Goal: Check status

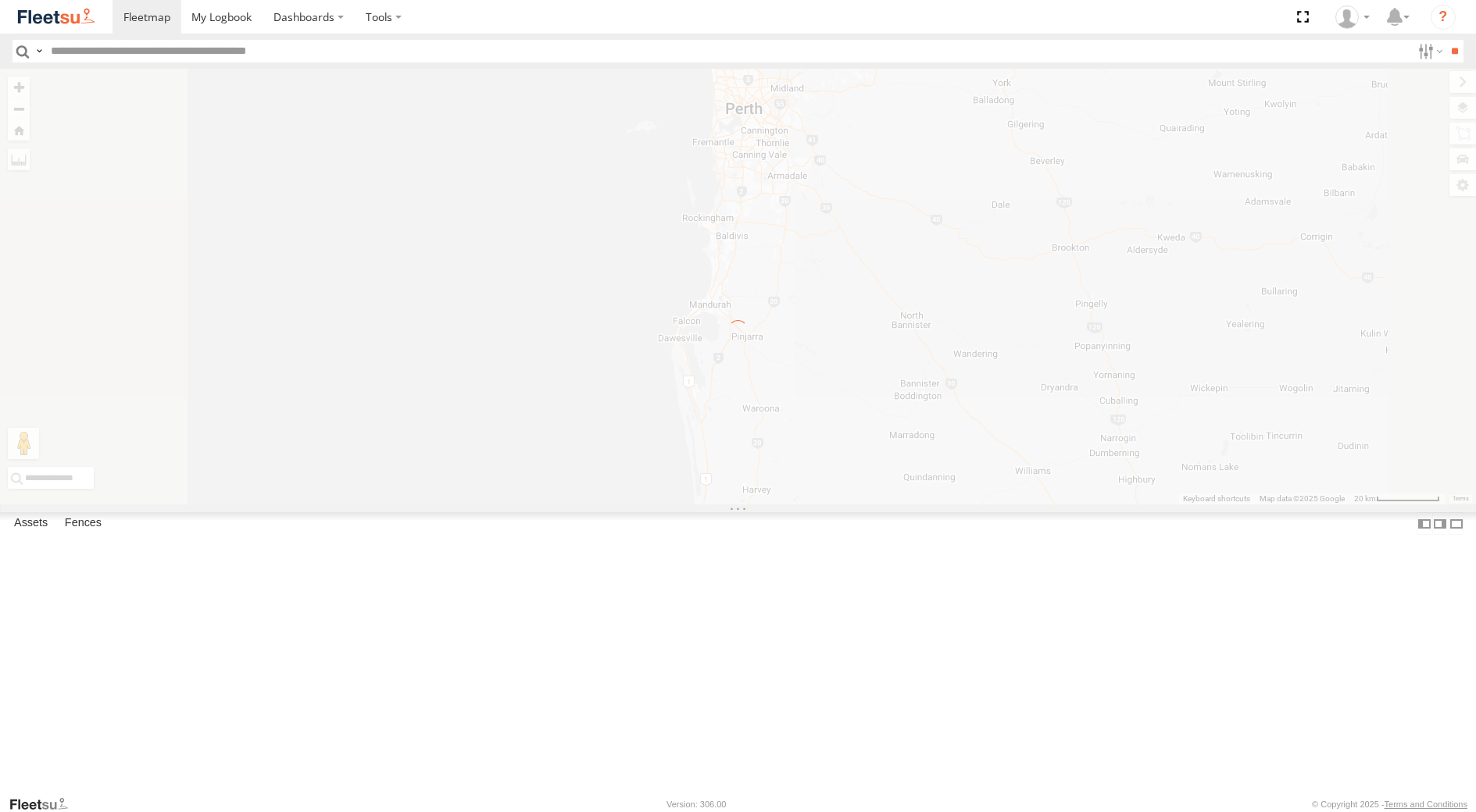
select select "**********"
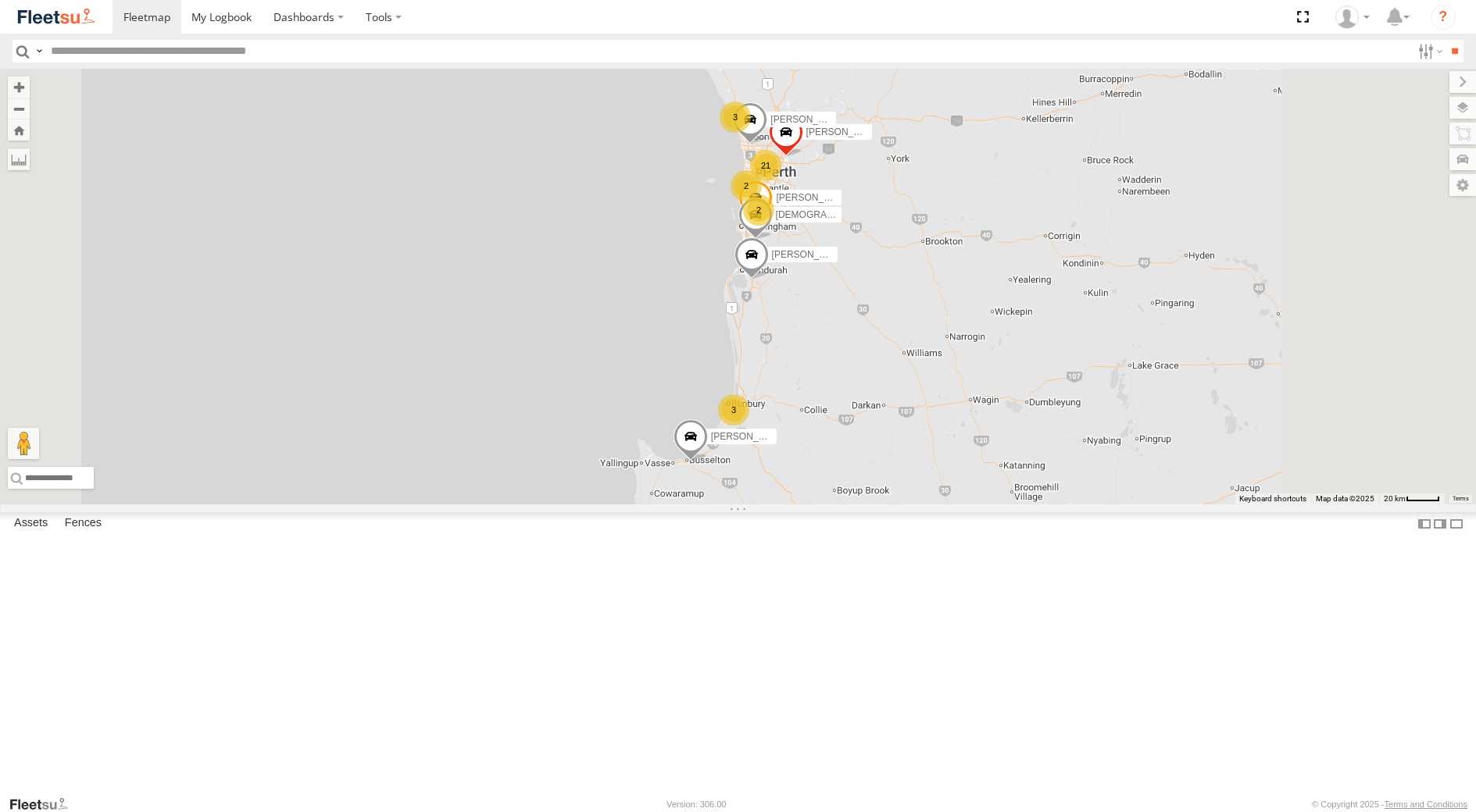
click at [0, 0] on div "[PERSON_NAME] [PERSON_NAME] - 1IBW816 - 0435 085 996 Onsite [GEOGRAPHIC_DATA] -…" at bounding box center [0, 0] width 0 height 0
click at [0, 0] on div "[PERSON_NAME] - 1GOI925 -" at bounding box center [0, 0] width 0 height 0
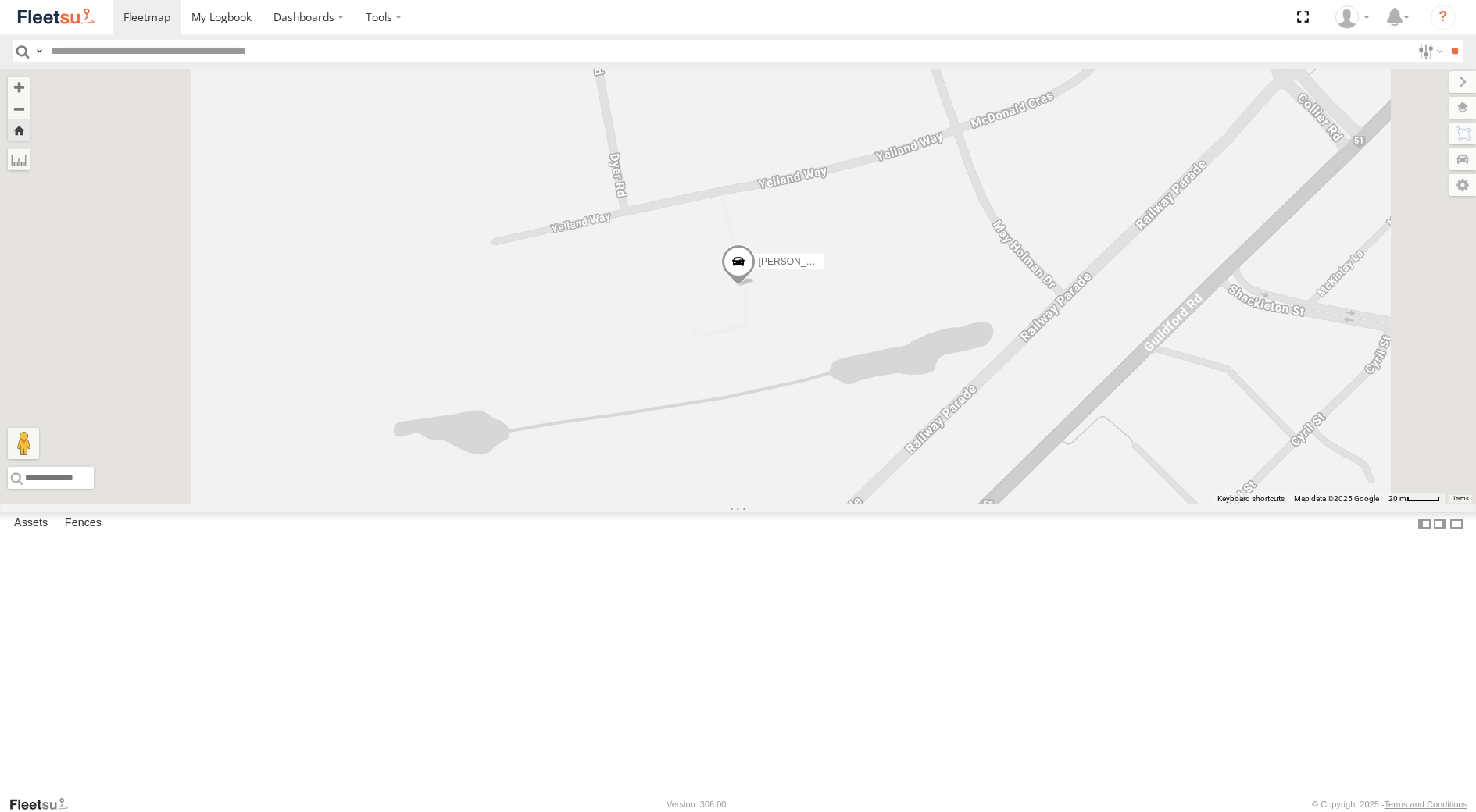
click at [755, 287] on span at bounding box center [737, 265] width 34 height 42
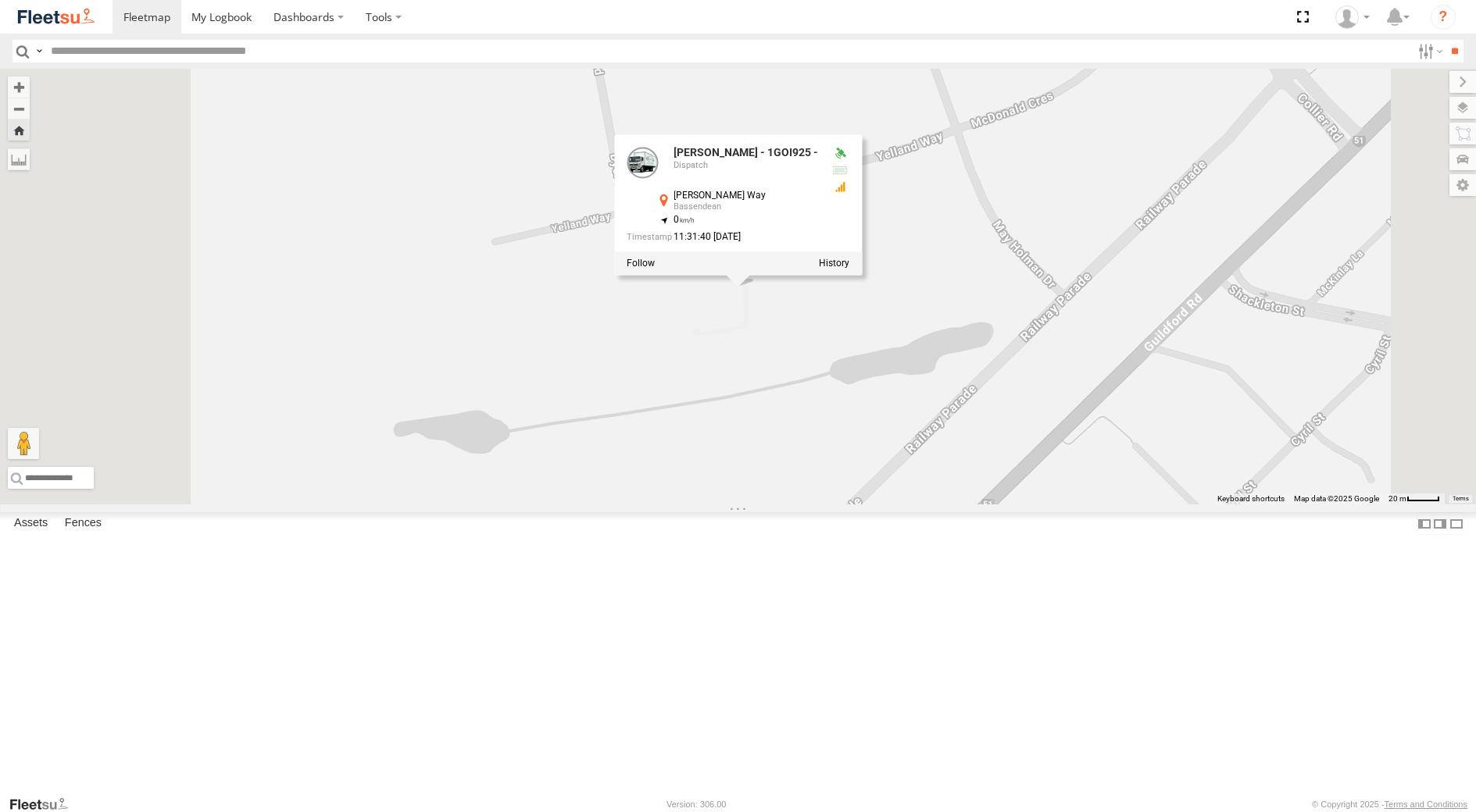
click at [861, 275] on div at bounding box center [737, 263] width 248 height 23
click at [849, 268] on label at bounding box center [834, 263] width 30 height 11
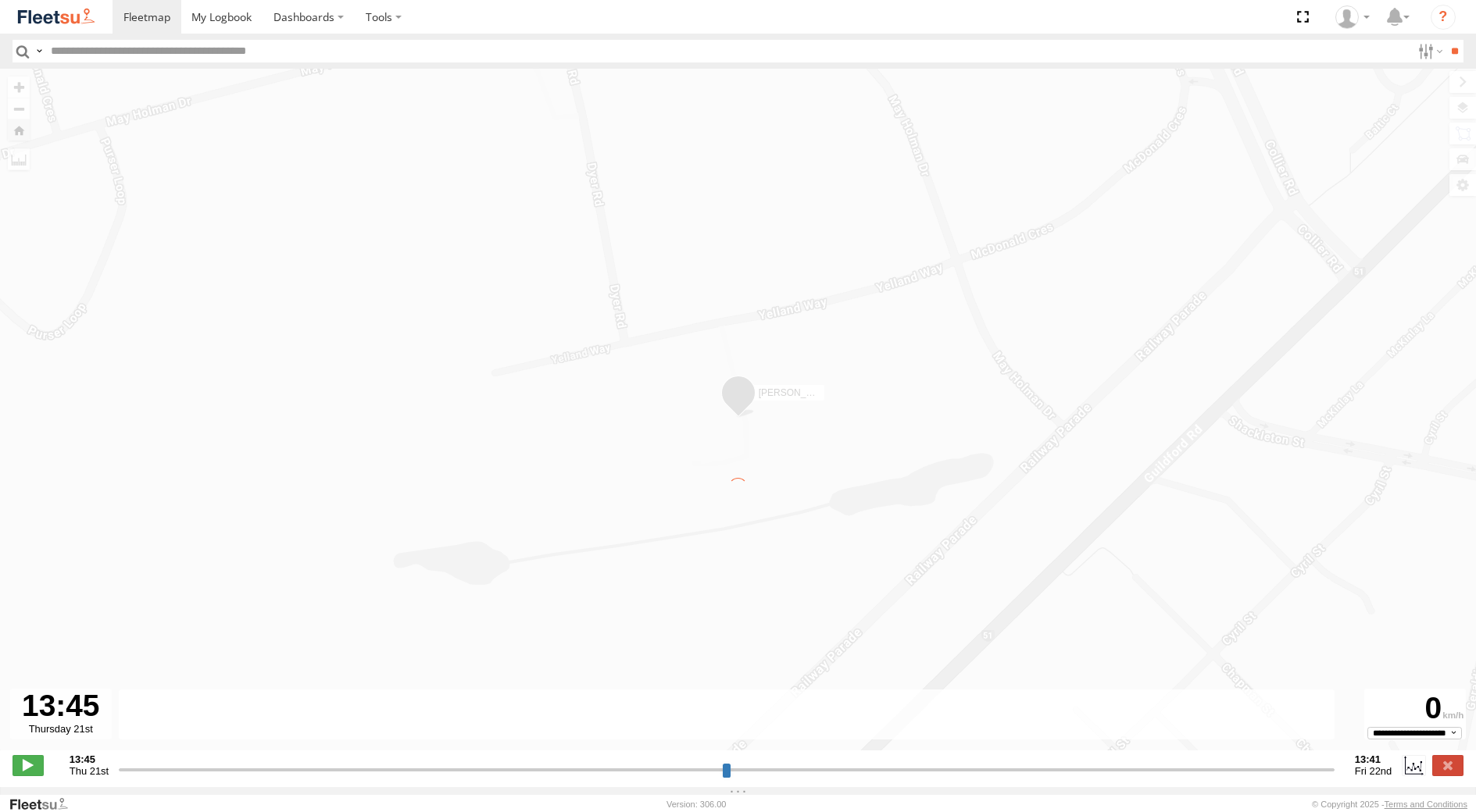
type input "**********"
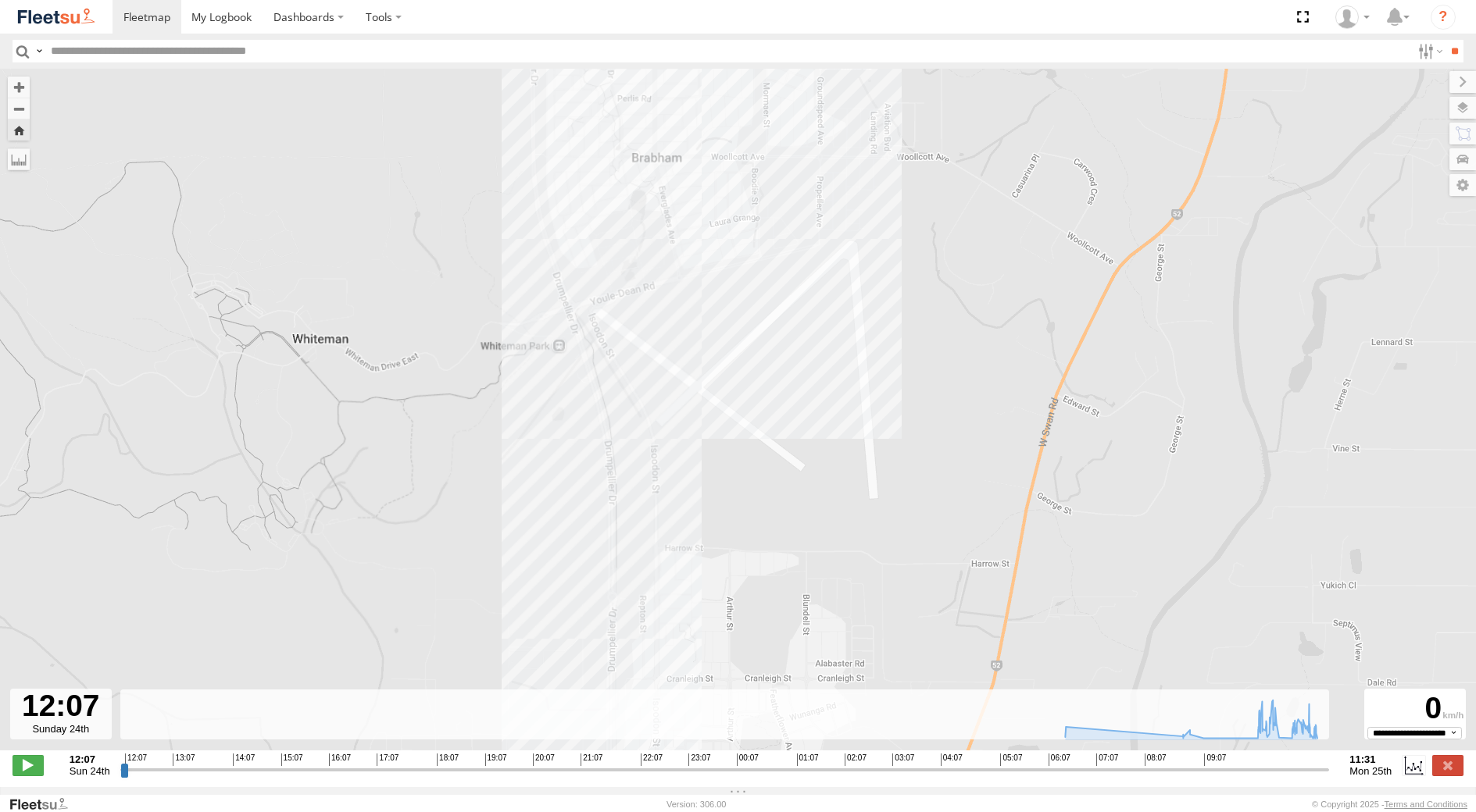
drag, startPoint x: 698, startPoint y: 444, endPoint x: 802, endPoint y: 89, distance: 369.9
click at [793, 125] on div "[PERSON_NAME] - 1GOI925 - 06:35 Mon 10:49 Mon" at bounding box center [738, 418] width 1476 height 698
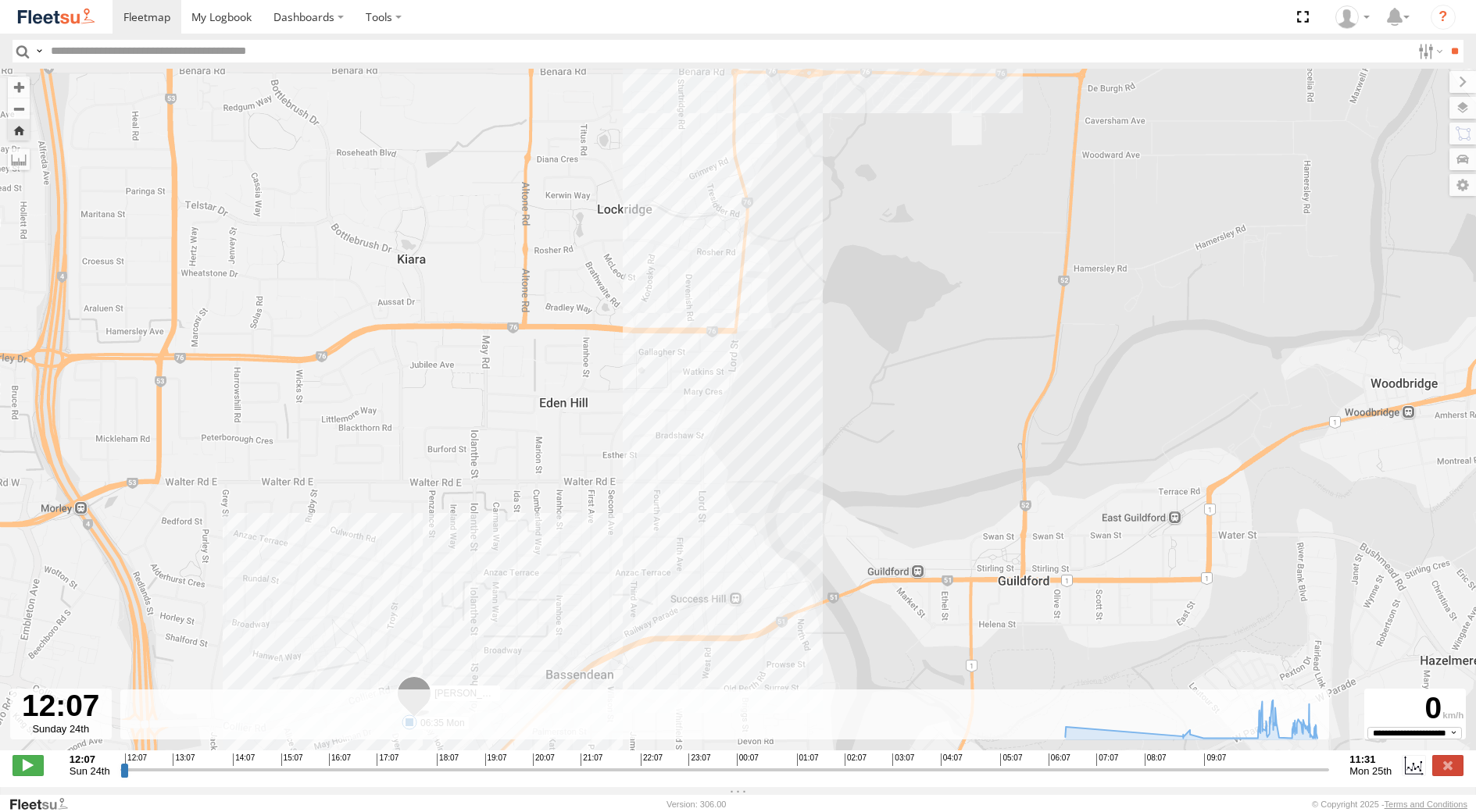
drag, startPoint x: 777, startPoint y: 552, endPoint x: 719, endPoint y: 188, distance: 368.6
click at [729, 252] on div "[PERSON_NAME] - 1GOI925 - 06:35 Mon 10:49 Mon" at bounding box center [738, 418] width 1476 height 698
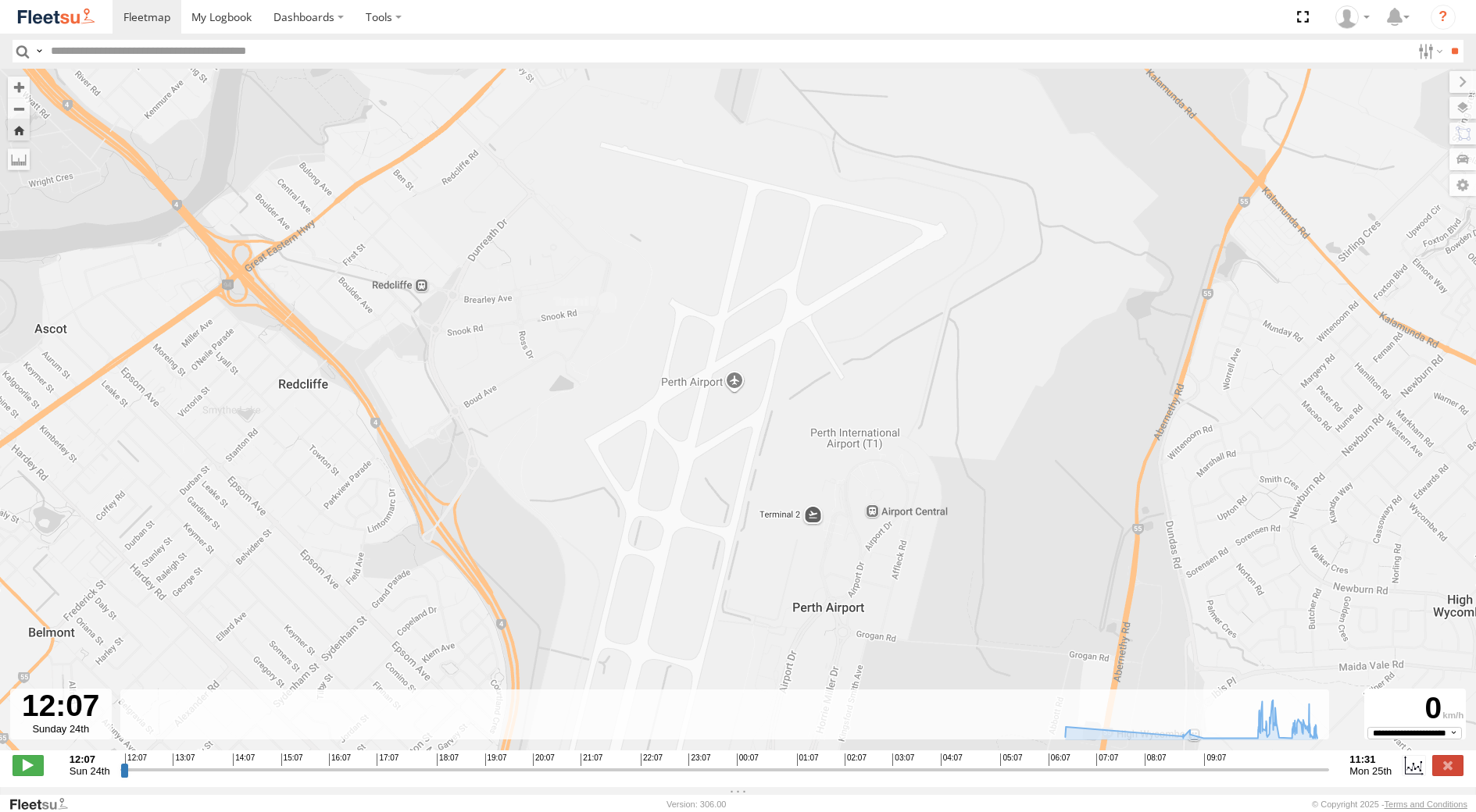
drag, startPoint x: 377, startPoint y: 182, endPoint x: 595, endPoint y: 702, distance: 563.8
click at [595, 700] on div "To navigate the map with touch gestures double-tap and hold your finger on the …" at bounding box center [738, 428] width 1476 height 719
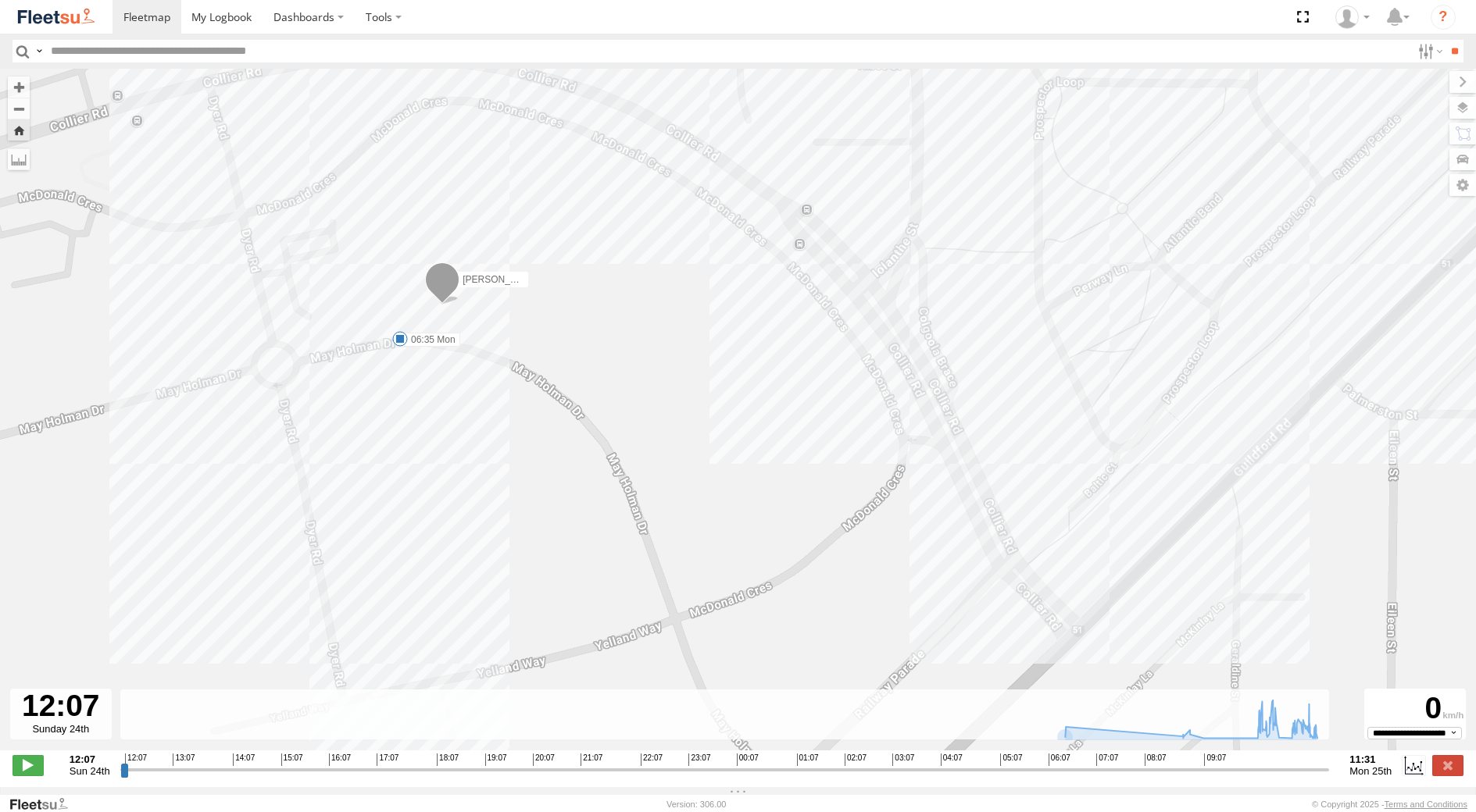
drag, startPoint x: 330, startPoint y: 336, endPoint x: 537, endPoint y: 537, distance: 288.5
click at [535, 534] on div "[PERSON_NAME] - 1GOI925 - 06:35 Mon 10:49 Mon" at bounding box center [738, 418] width 1476 height 698
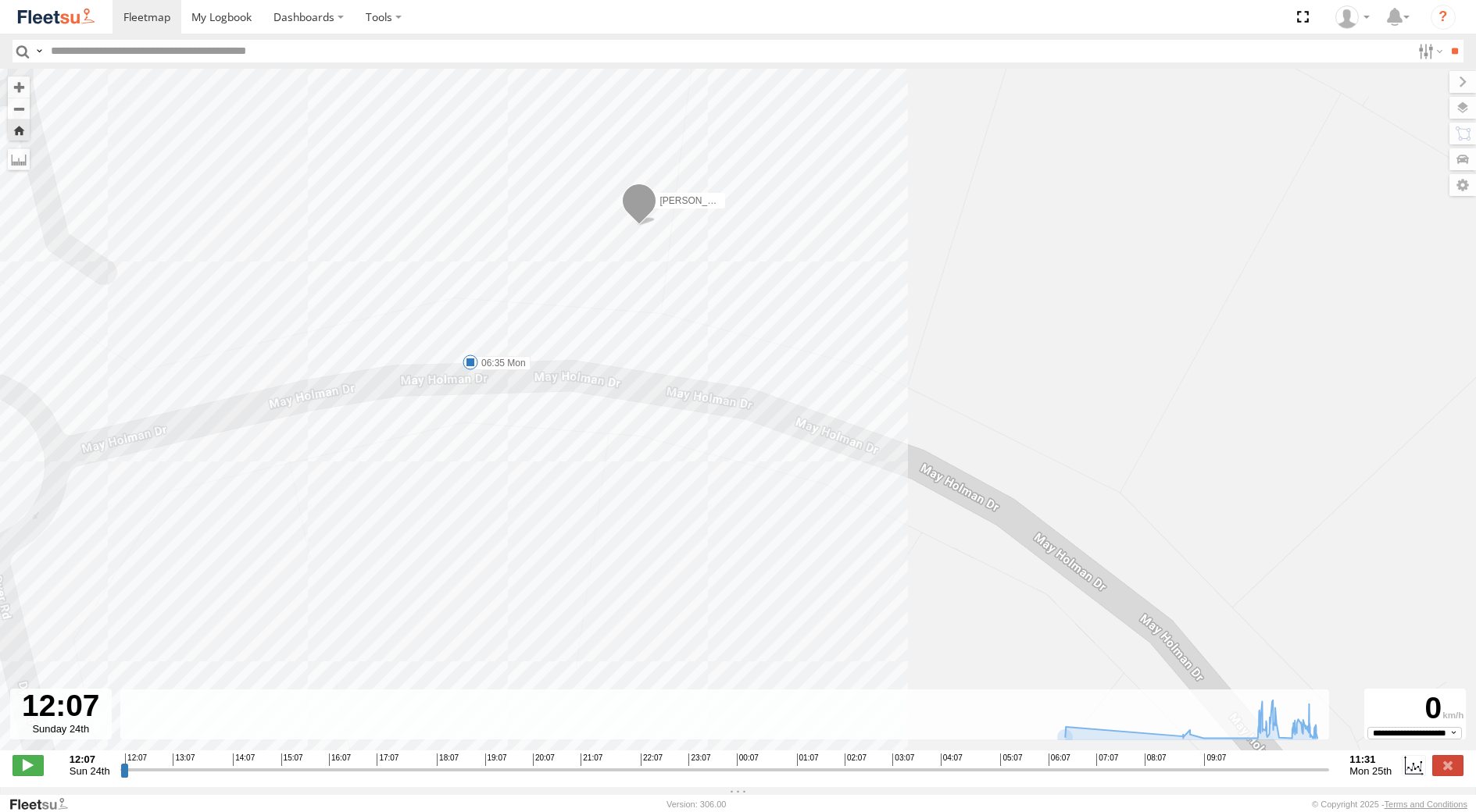
drag, startPoint x: 512, startPoint y: 466, endPoint x: 551, endPoint y: 537, distance: 81.0
click at [551, 537] on div "[PERSON_NAME] - 1GOI925 - 06:35 Mon 10:49 Mon" at bounding box center [738, 418] width 1476 height 698
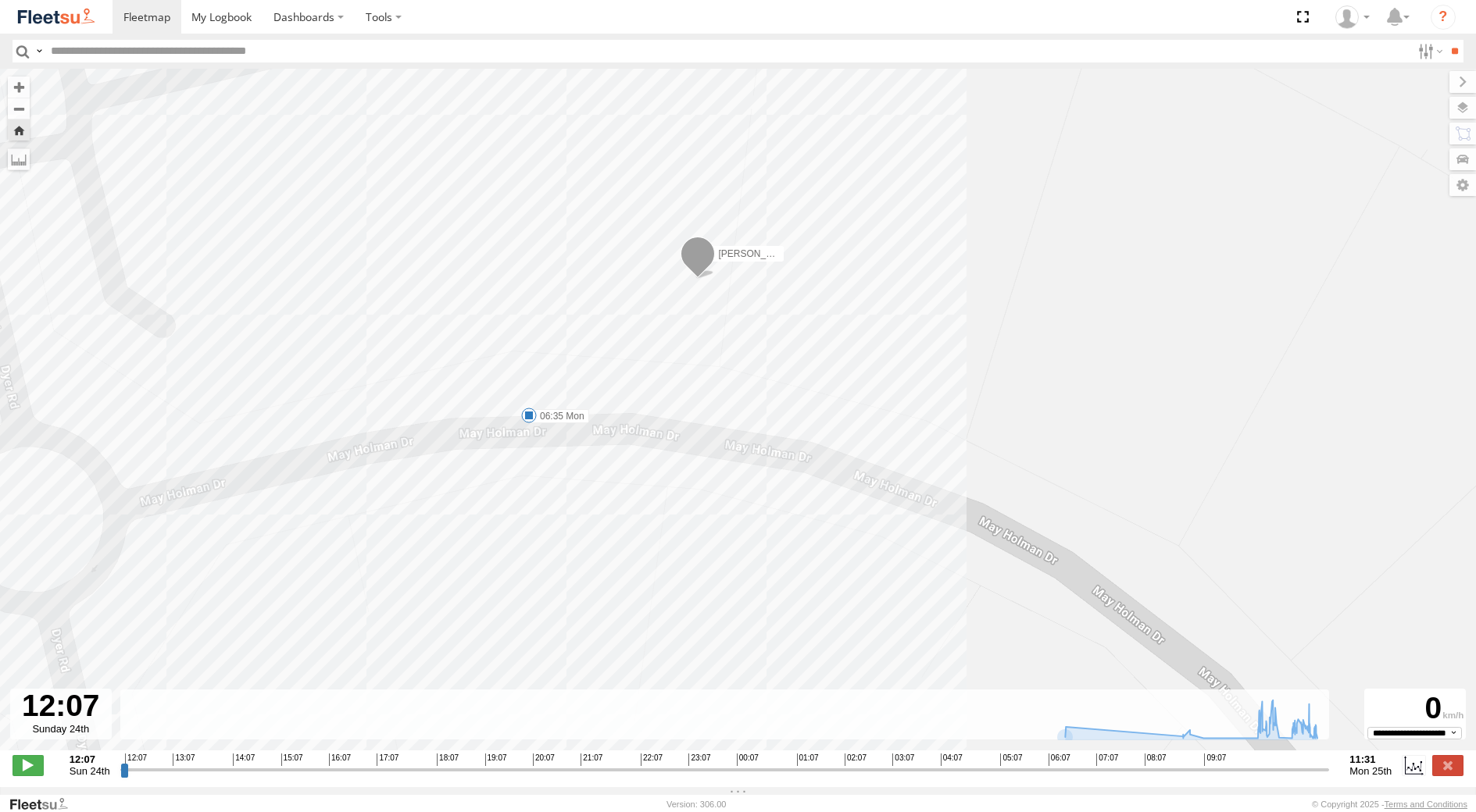
drag, startPoint x: 568, startPoint y: 599, endPoint x: 515, endPoint y: 398, distance: 207.9
click at [520, 413] on div "[PERSON_NAME] - 1GOI925 - 06:35 Mon 10:49 Mon" at bounding box center [738, 418] width 1476 height 698
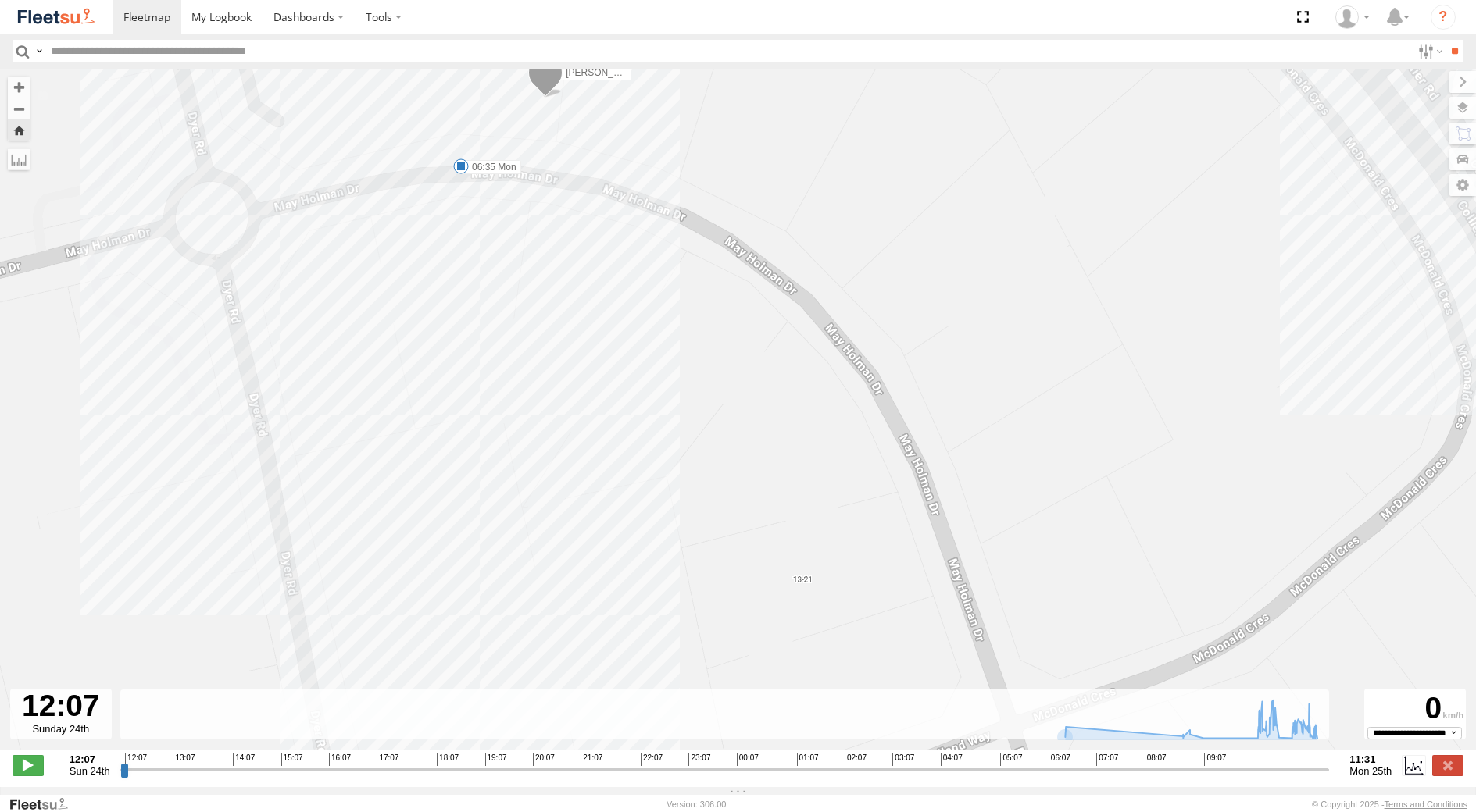
drag, startPoint x: 580, startPoint y: 589, endPoint x: 547, endPoint y: 367, distance: 224.4
click at [550, 400] on div "[PERSON_NAME] - 1GOI925 - 06:35 Mon 10:49 Mon" at bounding box center [738, 418] width 1476 height 698
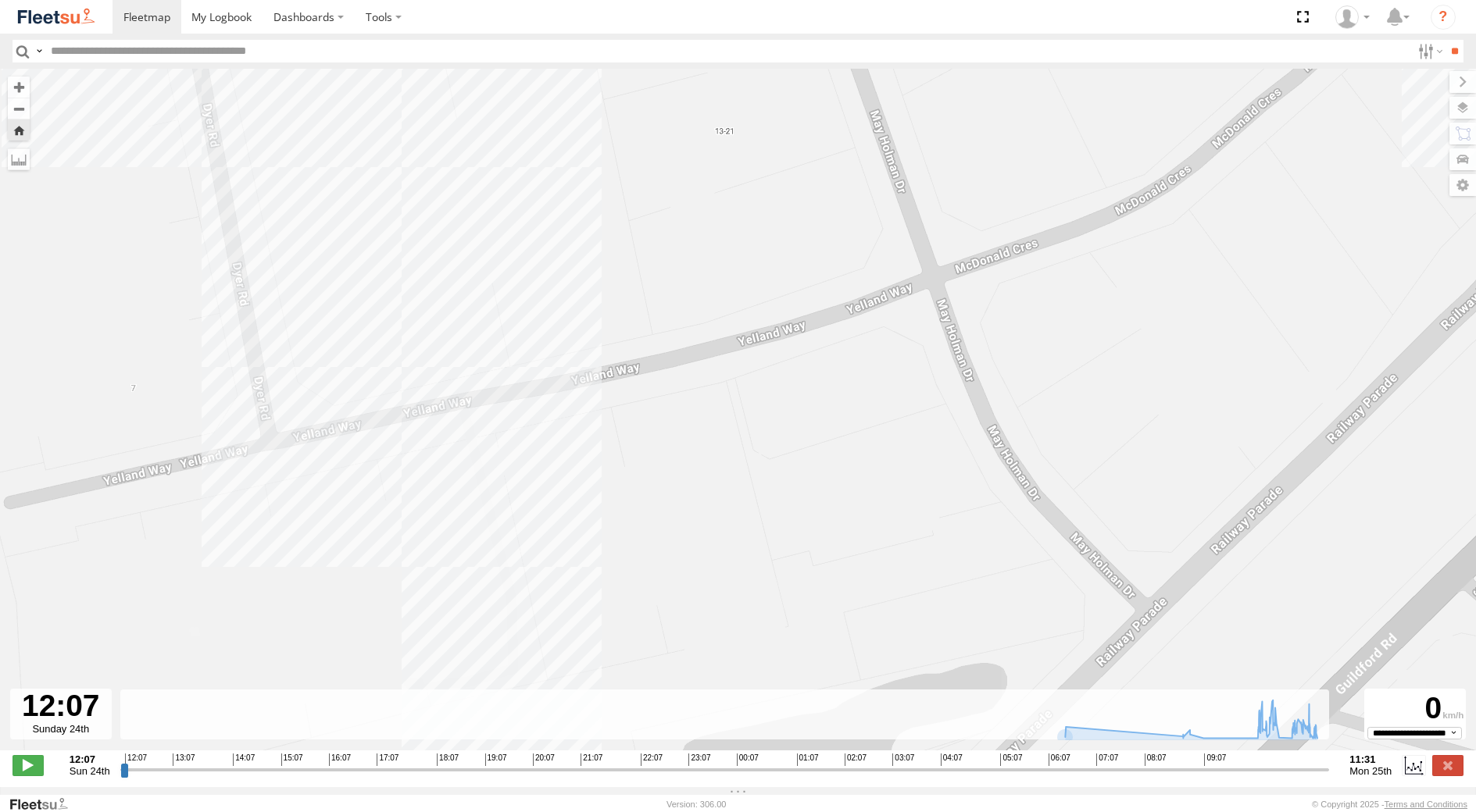
drag, startPoint x: 564, startPoint y: 567, endPoint x: 524, endPoint y: 374, distance: 197.1
click at [524, 374] on div "[PERSON_NAME] - 1GOI925 - 06:35 Mon 10:49 Mon" at bounding box center [738, 418] width 1476 height 698
click at [1453, 775] on label at bounding box center [1447, 765] width 31 height 21
